Goal: Transaction & Acquisition: Obtain resource

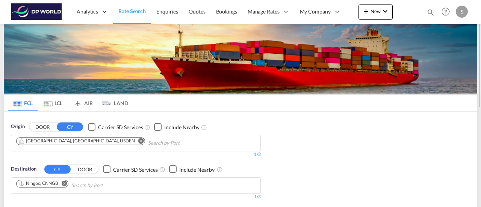
click at [138, 140] on md-icon "Remove" at bounding box center [141, 141] width 6 height 6
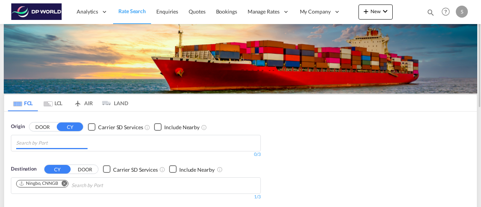
click at [40, 143] on input "Chips input." at bounding box center [51, 143] width 71 height 12
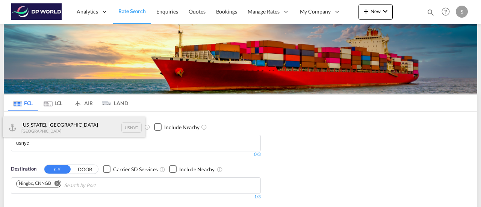
type input "usnyc"
click at [42, 127] on div "[US_STATE], [GEOGRAPHIC_DATA] [GEOGRAPHIC_DATA] USNYC" at bounding box center [74, 128] width 143 height 23
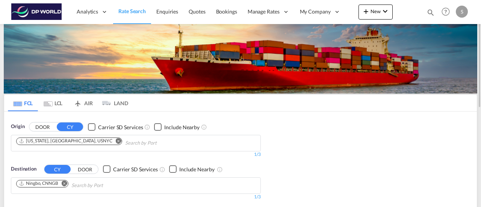
click at [67, 184] on md-icon "Remove" at bounding box center [65, 184] width 6 height 6
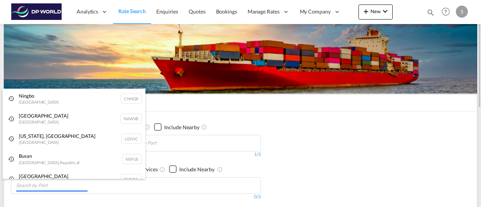
click at [38, 183] on body "Analytics Reports Dashboard Rate Search Enquiries Quotes Bookings" at bounding box center [240, 103] width 481 height 207
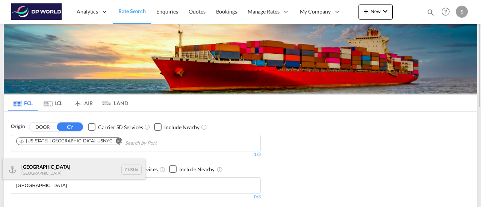
type input "[GEOGRAPHIC_DATA]"
click at [44, 168] on div "Shanghai [GEOGRAPHIC_DATA] [GEOGRAPHIC_DATA]" at bounding box center [74, 170] width 143 height 23
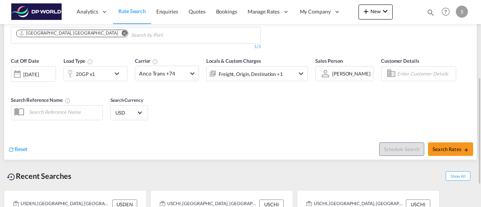
scroll to position [113, 0]
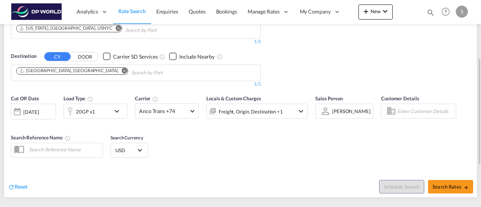
click at [29, 109] on div "[DATE]" at bounding box center [30, 112] width 15 height 7
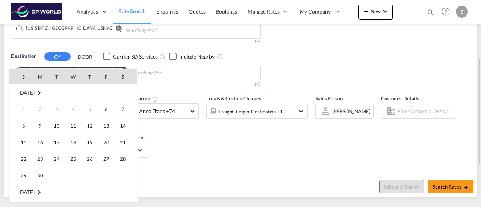
scroll to position [299, 0]
click at [55, 127] on span "9" at bounding box center [56, 125] width 15 height 15
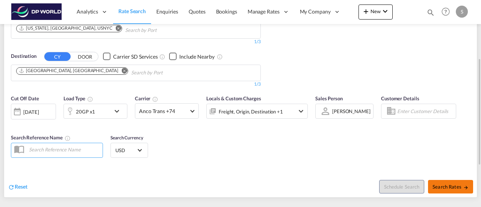
click at [458, 184] on span "Search Rates" at bounding box center [451, 187] width 36 height 6
type input "USNYC to CNSHA / [DATE]"
